Goal: Task Accomplishment & Management: Manage account settings

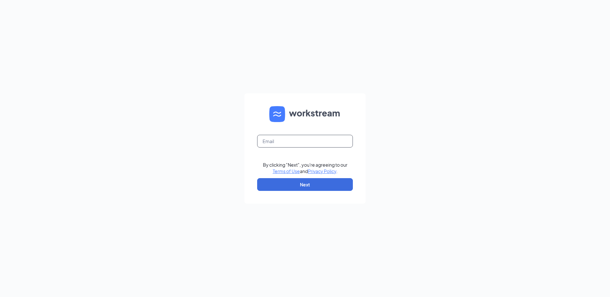
click at [267, 137] on input "text" at bounding box center [305, 141] width 96 height 13
click at [274, 141] on input "[EMAIL_ADDRESS][DOMAIN_NAME]" at bounding box center [305, 141] width 96 height 13
type input "popeyesfamous9@sailormen.com"
click at [289, 186] on button "Next" at bounding box center [305, 184] width 96 height 13
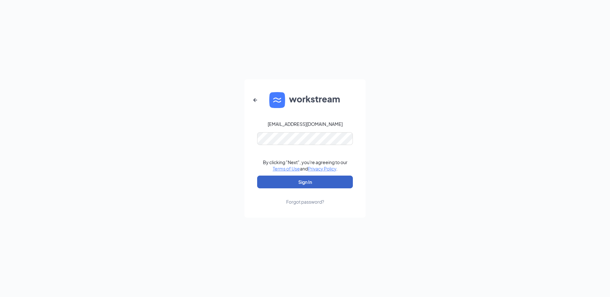
click at [300, 184] on button "Sign In" at bounding box center [305, 182] width 96 height 13
click at [301, 184] on button "Sign In" at bounding box center [305, 182] width 96 height 13
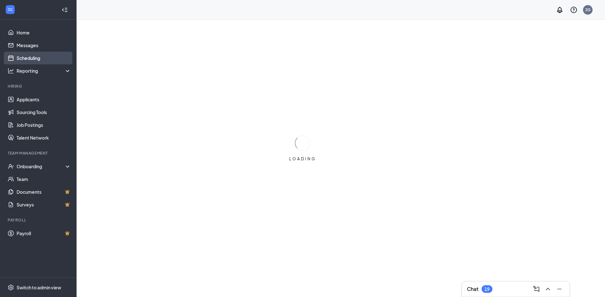
click at [42, 58] on link "Scheduling" at bounding box center [44, 58] width 55 height 13
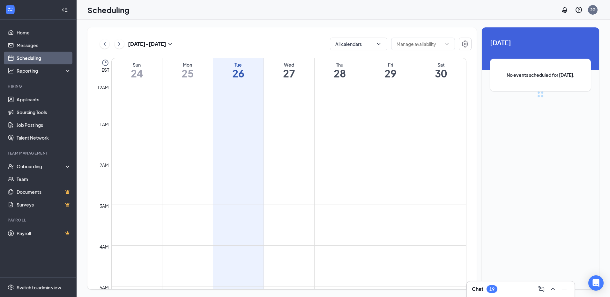
scroll to position [314, 0]
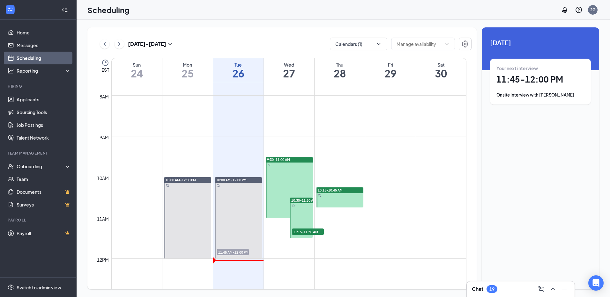
click at [577, 95] on div "Onsite Interview with [PERSON_NAME]" at bounding box center [541, 95] width 88 height 6
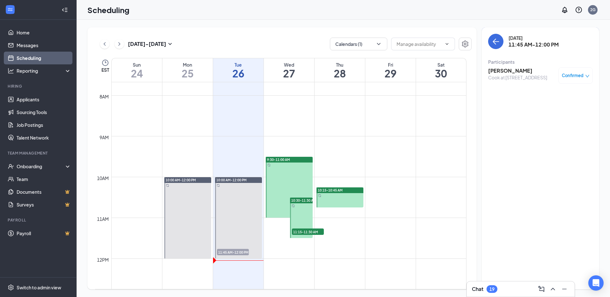
click at [575, 75] on span "Confirmed" at bounding box center [573, 75] width 22 height 6
click at [547, 94] on span "Request Reschedule" at bounding box center [561, 96] width 44 height 7
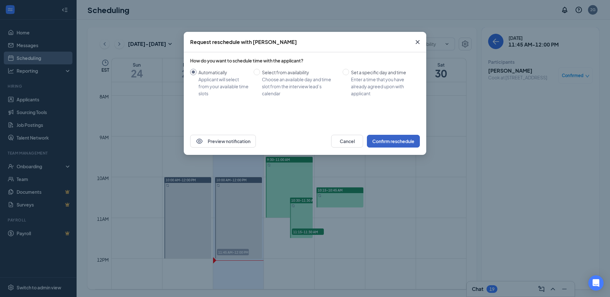
click at [400, 143] on button "Confirm reschedule" at bounding box center [393, 141] width 53 height 13
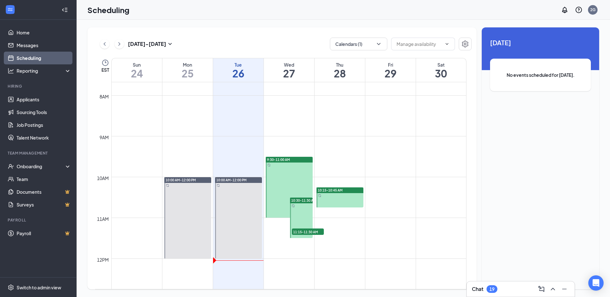
click at [303, 232] on span "11:15-11:30 AM" at bounding box center [308, 232] width 32 height 6
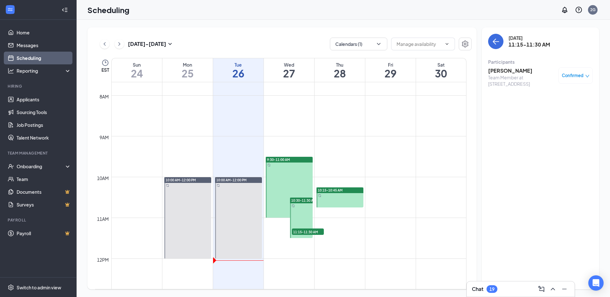
click at [584, 73] on div "Confirmed" at bounding box center [576, 75] width 28 height 6
click at [573, 93] on span "Request Reschedule" at bounding box center [561, 96] width 44 height 7
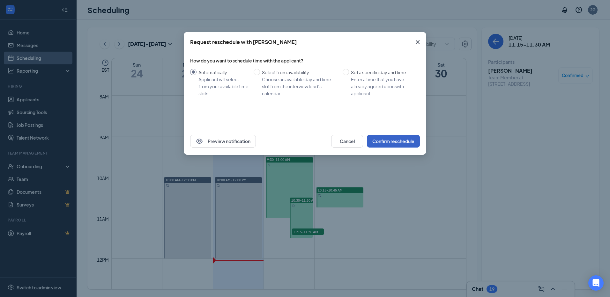
click at [401, 138] on button "Confirm reschedule" at bounding box center [393, 141] width 53 height 13
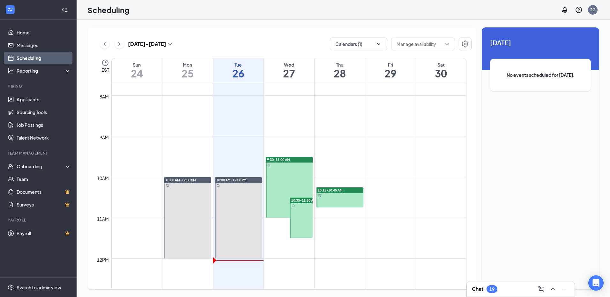
click at [294, 158] on div "9:30-11:00 AM" at bounding box center [289, 160] width 47 height 6
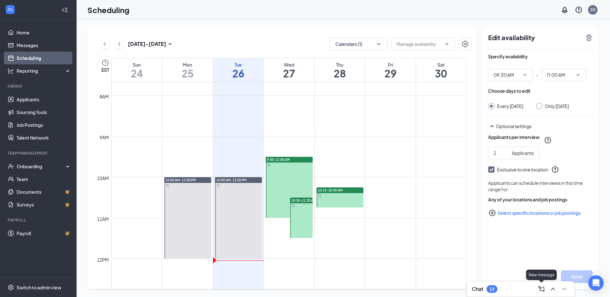
click at [544, 275] on div "New message" at bounding box center [541, 275] width 31 height 11
click at [552, 258] on div "Edit availability Specify availability 09:30 AM - 11:00 AM Choose days to edit …" at bounding box center [540, 158] width 117 height 262
click at [550, 274] on button "Cancel" at bounding box center [541, 277] width 32 height 13
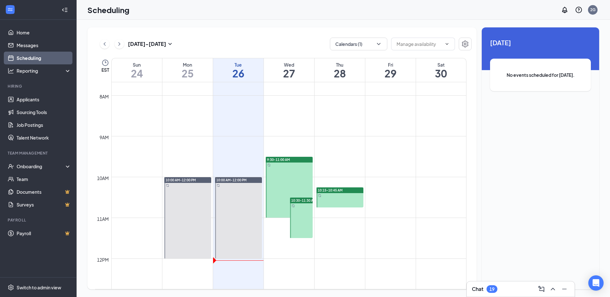
click at [307, 200] on span "10:30-11:30 AM" at bounding box center [303, 200] width 25 height 4
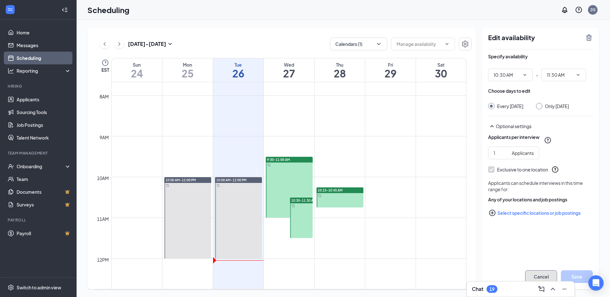
click at [549, 274] on button "Cancel" at bounding box center [541, 277] width 32 height 13
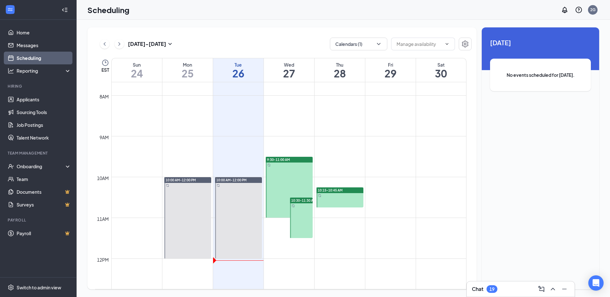
click at [359, 191] on div "10:15-10:45 AM" at bounding box center [340, 191] width 47 height 6
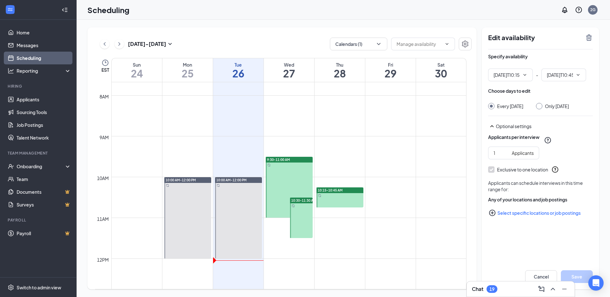
type input "10:15 AM"
type input "10:45 AM"
click at [551, 275] on button "Cancel" at bounding box center [541, 277] width 32 height 13
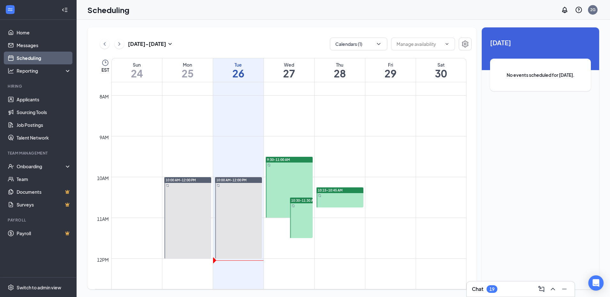
click at [280, 70] on h1 "27" at bounding box center [289, 73] width 50 height 11
click at [340, 72] on h1 "28" at bounding box center [340, 73] width 50 height 11
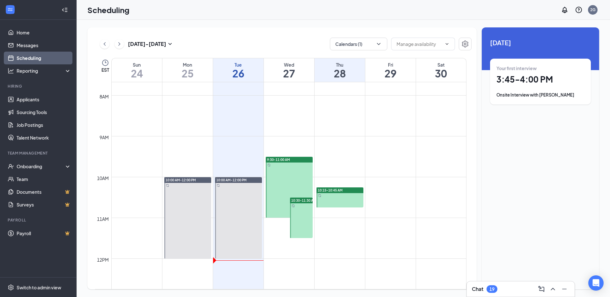
click at [576, 93] on div "Onsite Interview with [PERSON_NAME]" at bounding box center [541, 95] width 88 height 6
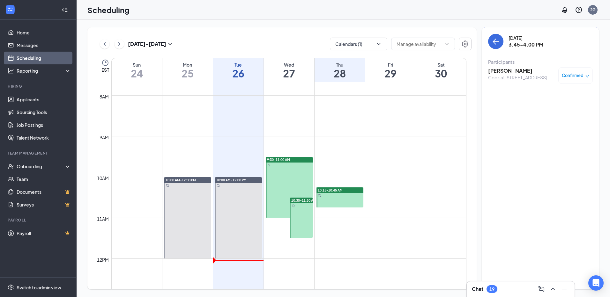
click at [587, 75] on icon "down" at bounding box center [587, 76] width 4 height 4
click at [568, 94] on span "Request Reschedule" at bounding box center [561, 96] width 44 height 7
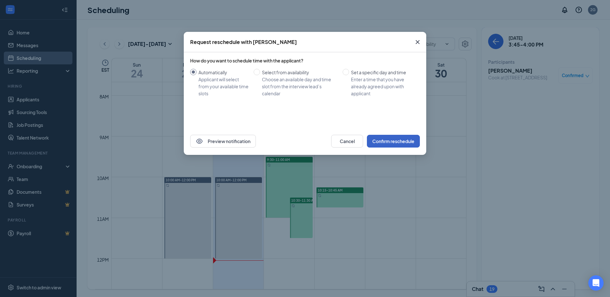
click at [410, 143] on button "Confirm reschedule" at bounding box center [393, 141] width 53 height 13
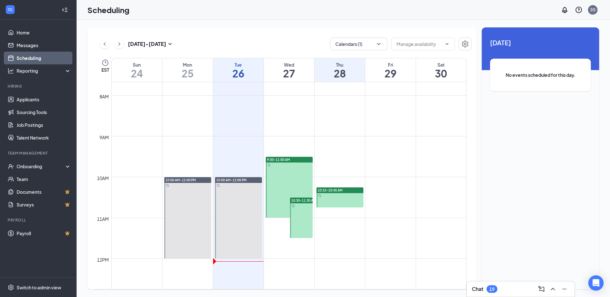
click at [347, 191] on div "10:15-10:45 AM" at bounding box center [340, 191] width 47 height 6
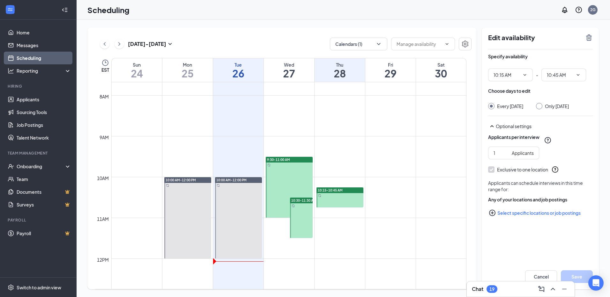
click at [294, 69] on h1 "27" at bounding box center [289, 73] width 50 height 11
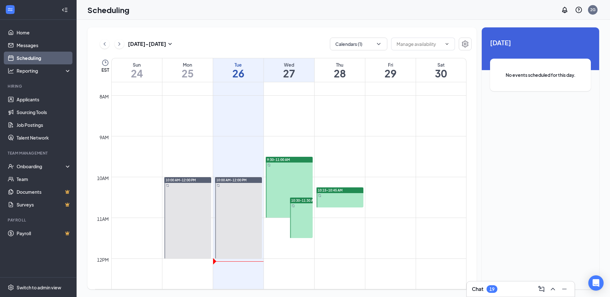
click at [340, 68] on h1 "28" at bounding box center [340, 73] width 50 height 11
click at [393, 71] on h1 "29" at bounding box center [390, 73] width 50 height 11
click at [438, 74] on h1 "30" at bounding box center [441, 73] width 50 height 11
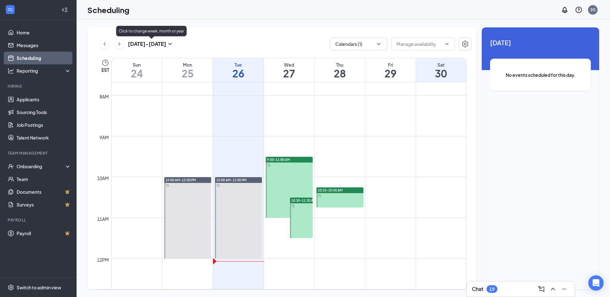
click at [169, 43] on icon "SmallChevronDown" at bounding box center [170, 44] width 8 height 8
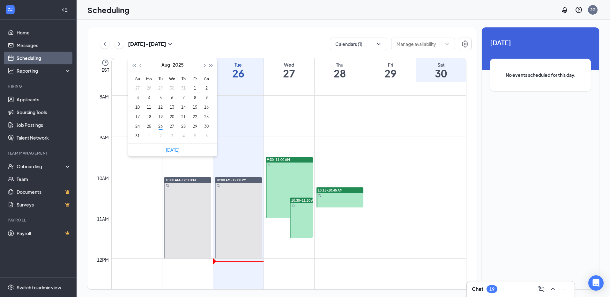
type input "[DATE]"
click at [204, 64] on span "button" at bounding box center [203, 65] width 3 height 3
type input "[DATE]"
click at [150, 89] on div "1" at bounding box center [149, 89] width 8 height 8
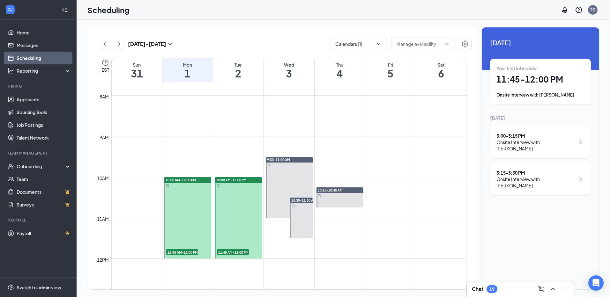
click at [580, 138] on icon "ChevronRight" at bounding box center [581, 142] width 8 height 8
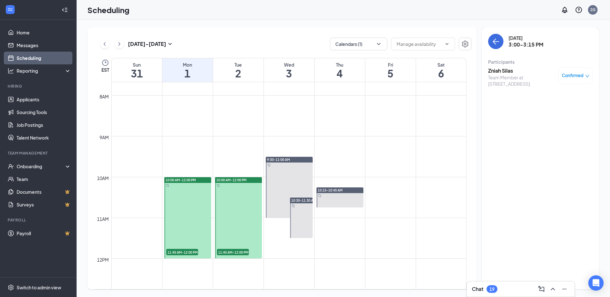
click at [585, 76] on icon "down" at bounding box center [587, 76] width 4 height 4
click at [570, 94] on span "Request Reschedule" at bounding box center [561, 96] width 44 height 7
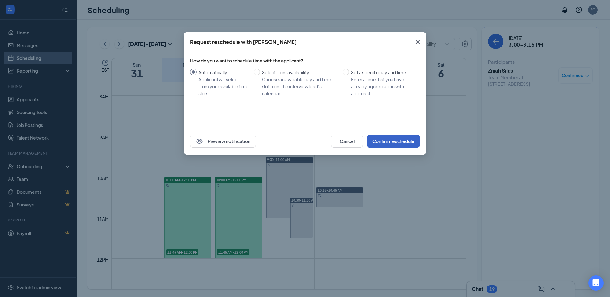
click at [396, 143] on button "Confirm reschedule" at bounding box center [393, 141] width 53 height 13
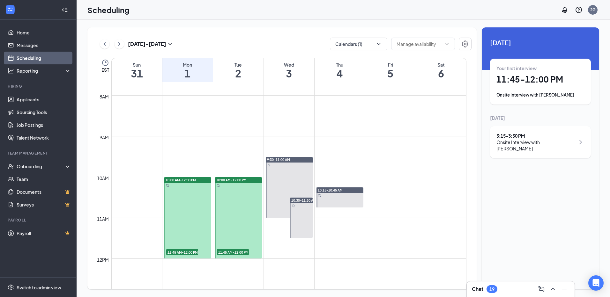
click at [583, 138] on icon "ChevronRight" at bounding box center [581, 142] width 8 height 8
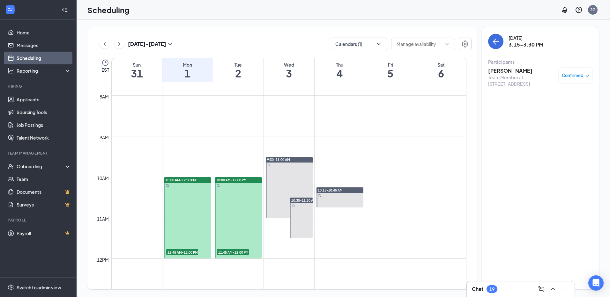
click at [585, 75] on icon "down" at bounding box center [587, 76] width 4 height 4
click at [564, 94] on span "Request Reschedule" at bounding box center [561, 96] width 44 height 7
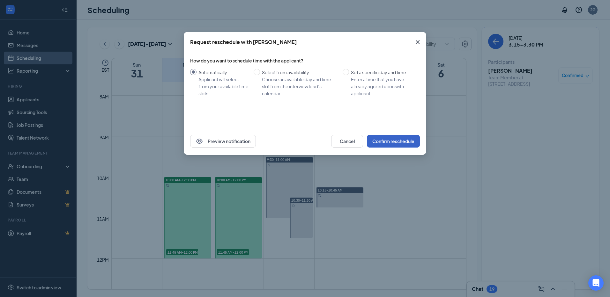
click at [410, 139] on button "Confirm reschedule" at bounding box center [393, 141] width 53 height 13
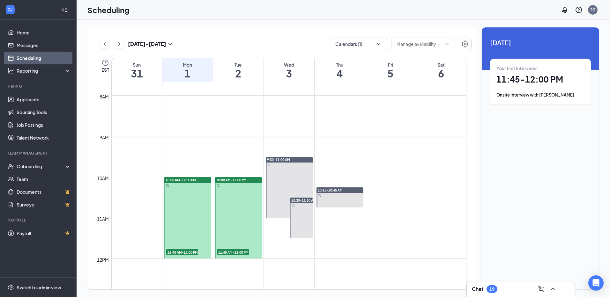
click at [569, 95] on div "Onsite Interview with [PERSON_NAME]" at bounding box center [541, 95] width 88 height 6
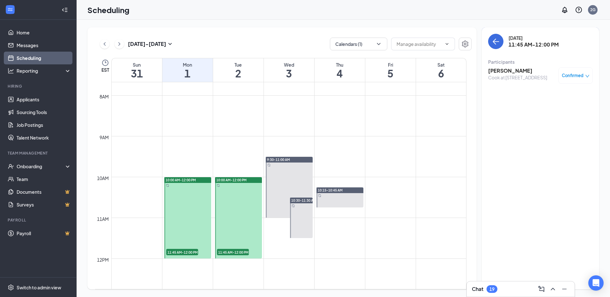
click at [577, 76] on span "Confirmed" at bounding box center [573, 75] width 22 height 6
click at [565, 96] on span "Request Reschedule" at bounding box center [561, 96] width 44 height 7
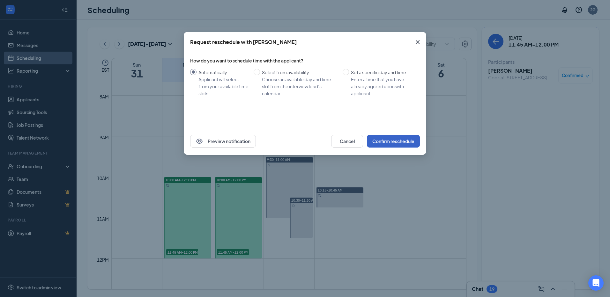
click at [399, 139] on button "Confirm reschedule" at bounding box center [393, 141] width 53 height 13
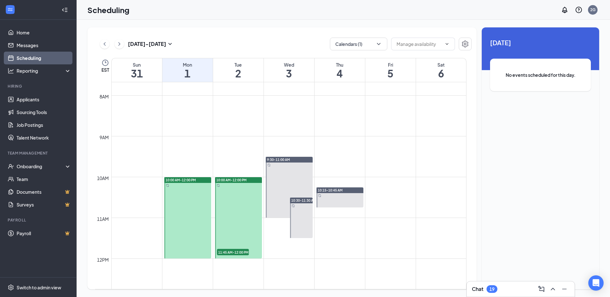
click at [224, 251] on span "11:45 AM-12:00 PM" at bounding box center [233, 252] width 32 height 6
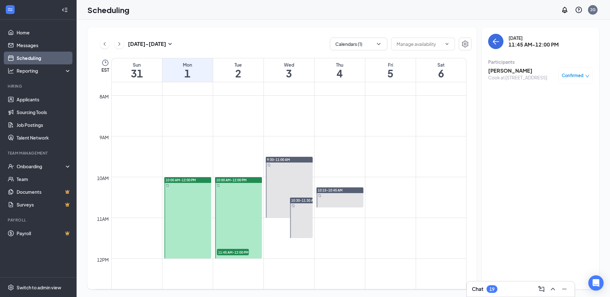
click at [587, 75] on icon "down" at bounding box center [587, 76] width 4 height 4
click at [555, 97] on span "Request Reschedule" at bounding box center [561, 96] width 44 height 7
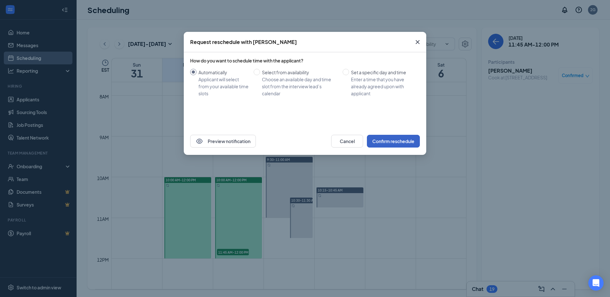
click at [402, 141] on button "Confirm reschedule" at bounding box center [393, 141] width 53 height 13
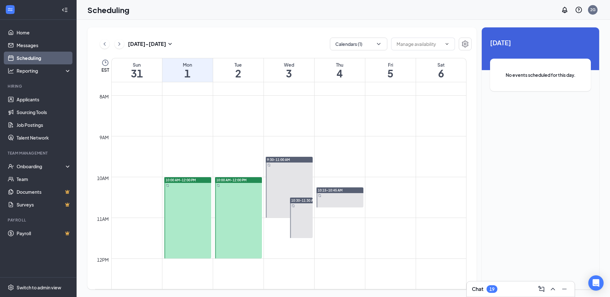
drag, startPoint x: 186, startPoint y: 74, endPoint x: 190, endPoint y: 74, distance: 3.5
click at [186, 74] on h1 "1" at bounding box center [187, 73] width 50 height 11
drag, startPoint x: 231, startPoint y: 71, endPoint x: 250, endPoint y: 72, distance: 18.6
click at [232, 71] on h1 "2" at bounding box center [238, 73] width 50 height 11
click at [283, 73] on h1 "3" at bounding box center [289, 73] width 50 height 11
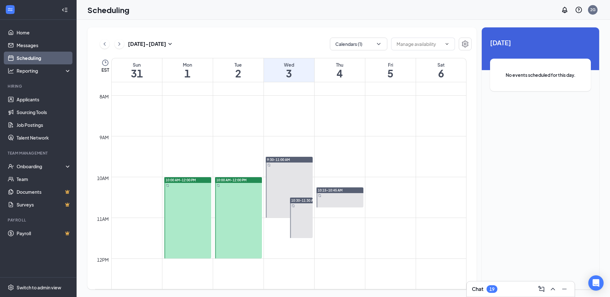
click at [333, 75] on h1 "4" at bounding box center [340, 73] width 50 height 11
drag, startPoint x: 385, startPoint y: 74, endPoint x: 397, endPoint y: 76, distance: 12.0
click at [385, 74] on h1 "5" at bounding box center [390, 73] width 50 height 11
click at [139, 71] on h1 "31" at bounding box center [137, 73] width 50 height 11
